Goal: Navigation & Orientation: Go to known website

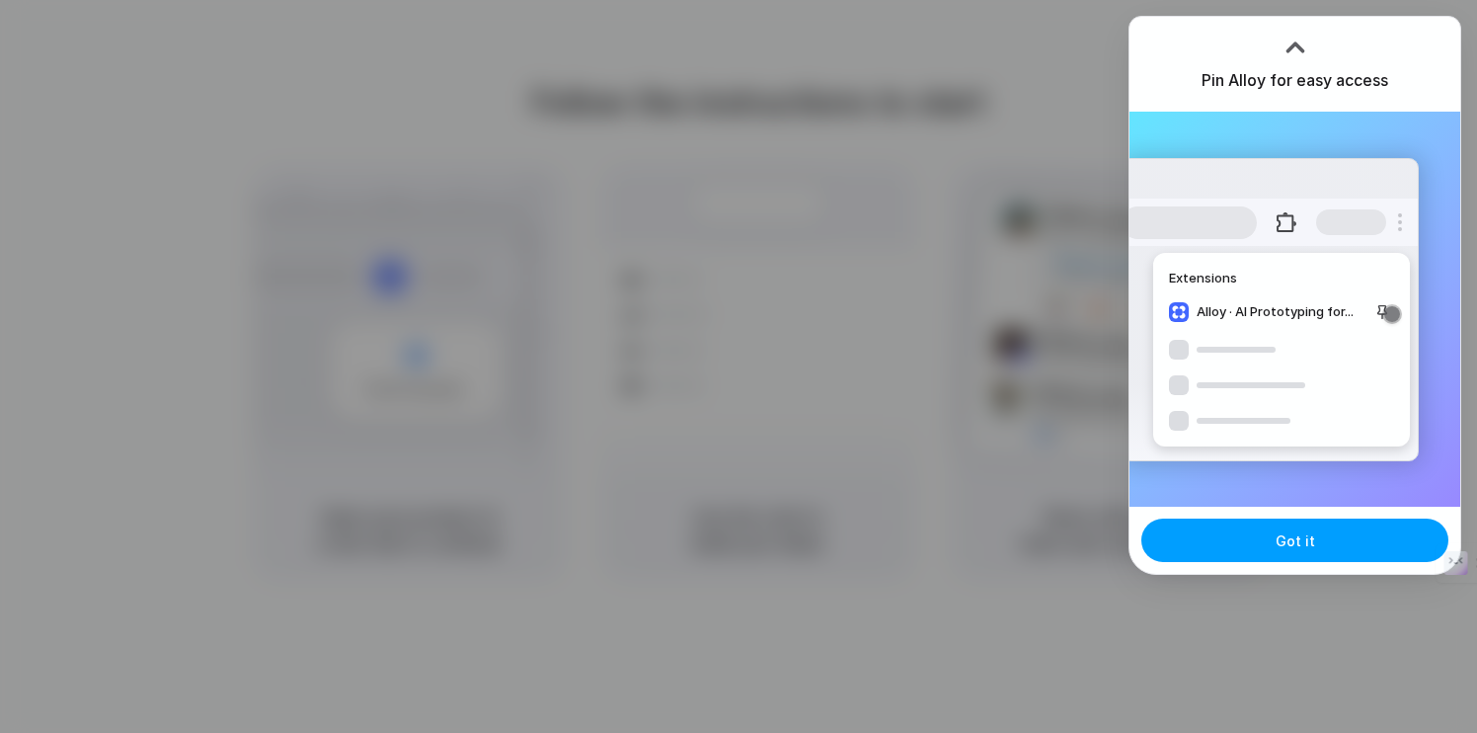
click at [1260, 546] on button "Got it" at bounding box center [1295, 539] width 307 height 43
